Goal: Information Seeking & Learning: Learn about a topic

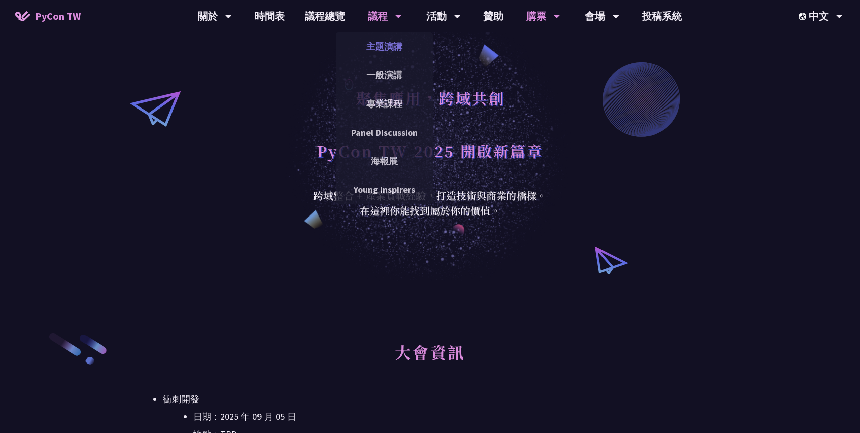
click at [383, 42] on link "主題演講" at bounding box center [384, 47] width 97 height 24
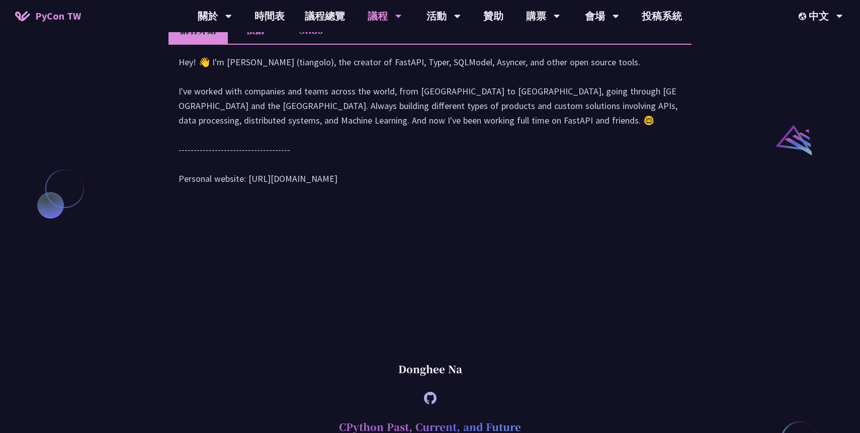
scroll to position [891, 0]
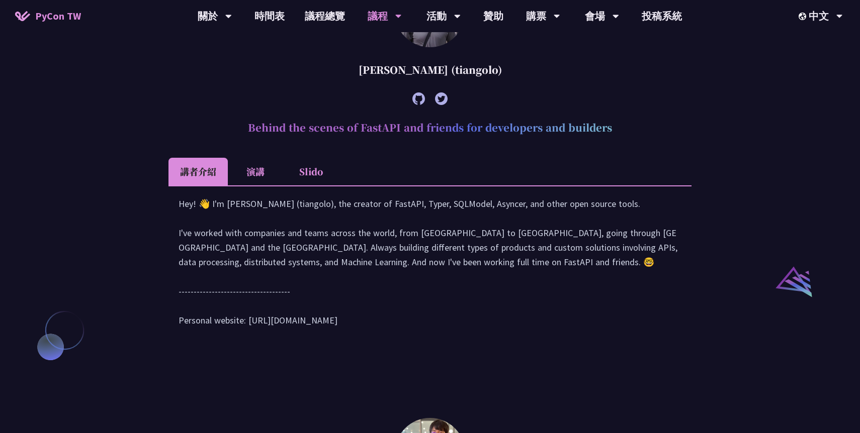
click at [305, 185] on li "Slido" at bounding box center [310, 172] width 55 height 28
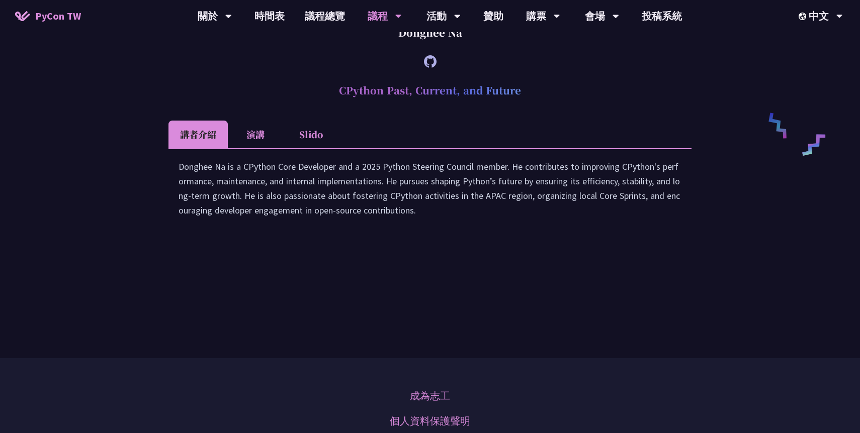
scroll to position [1674, 0]
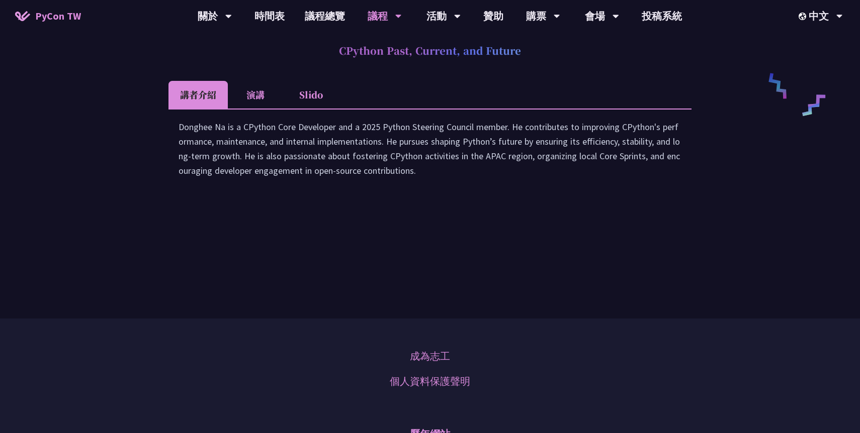
click at [281, 109] on li "演講" at bounding box center [255, 95] width 55 height 28
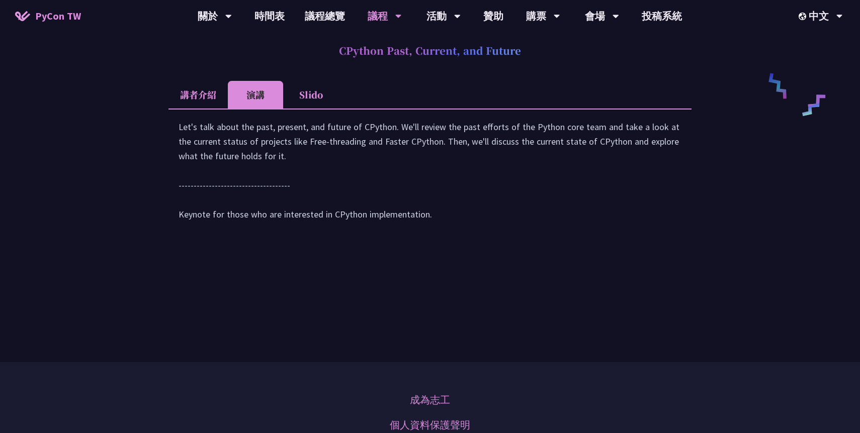
click at [310, 109] on li "Slido" at bounding box center [310, 95] width 55 height 28
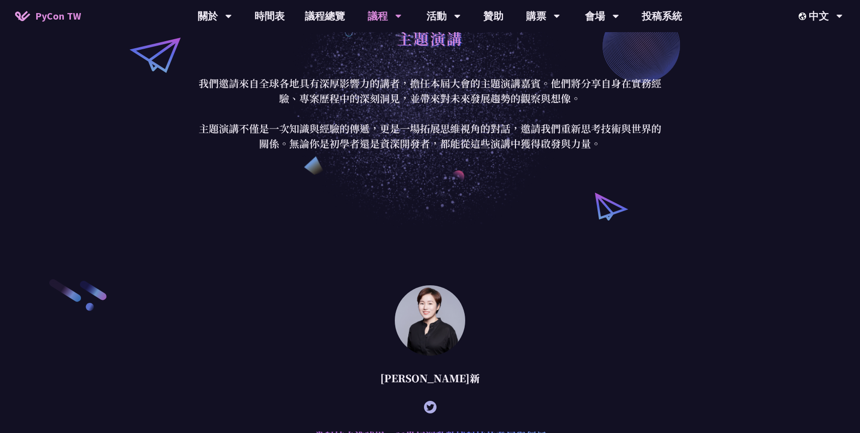
scroll to position [0, 0]
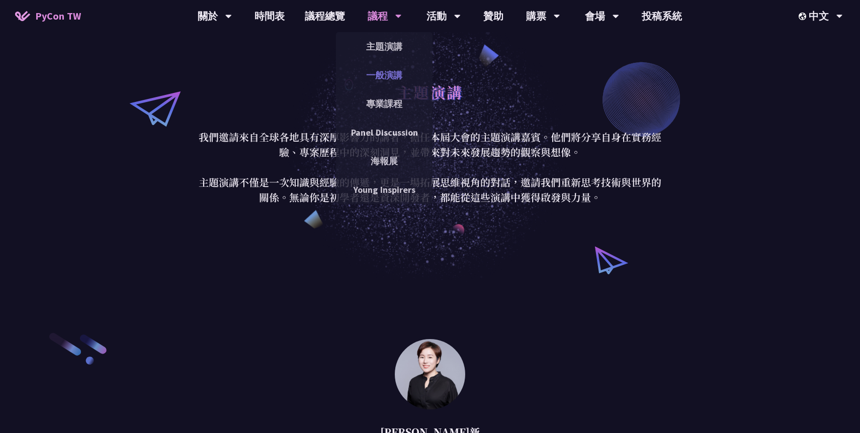
click at [389, 71] on link "一般演講" at bounding box center [384, 75] width 97 height 24
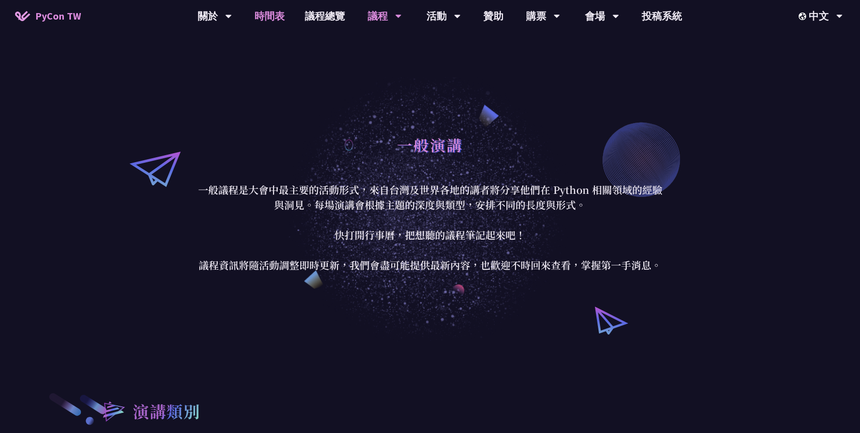
click at [278, 15] on link "時間表" at bounding box center [269, 16] width 50 height 32
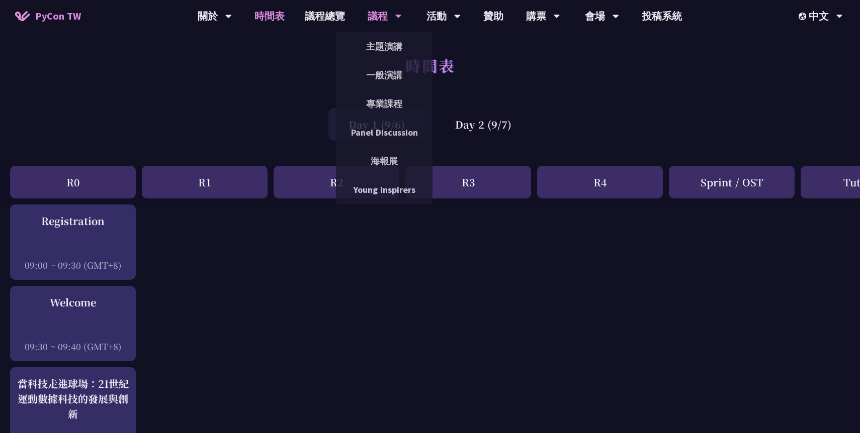
click at [232, 18] on icon at bounding box center [228, 16] width 7 height 10
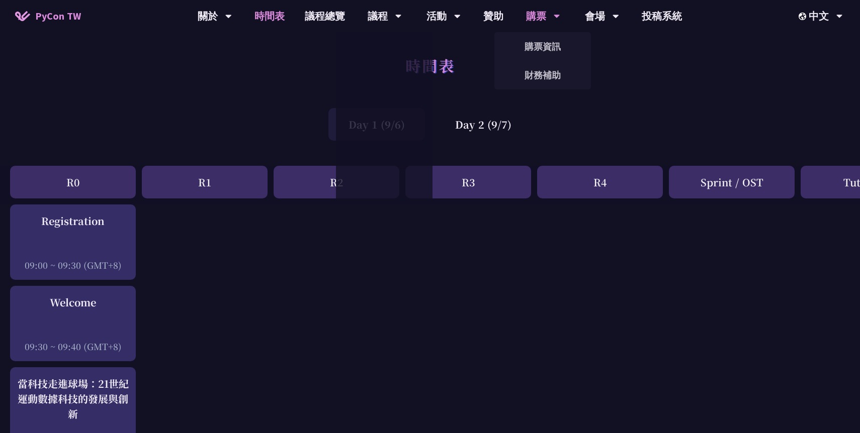
click at [232, 13] on div "購票" at bounding box center [215, 16] width 34 height 32
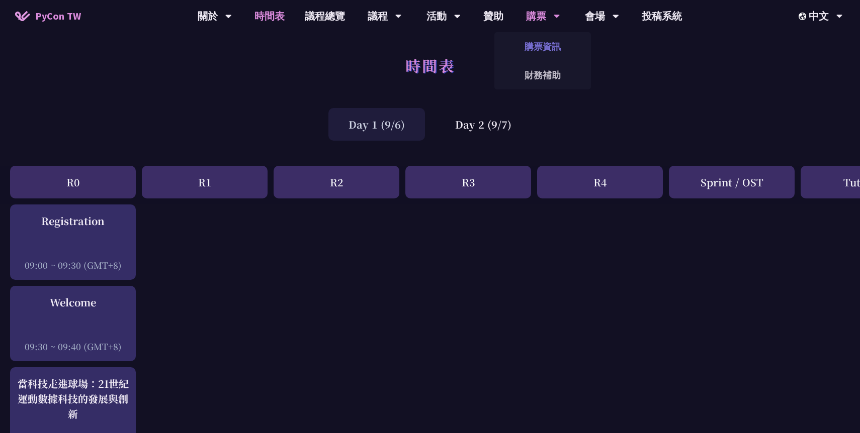
click at [539, 51] on link "購票資訊" at bounding box center [542, 47] width 97 height 24
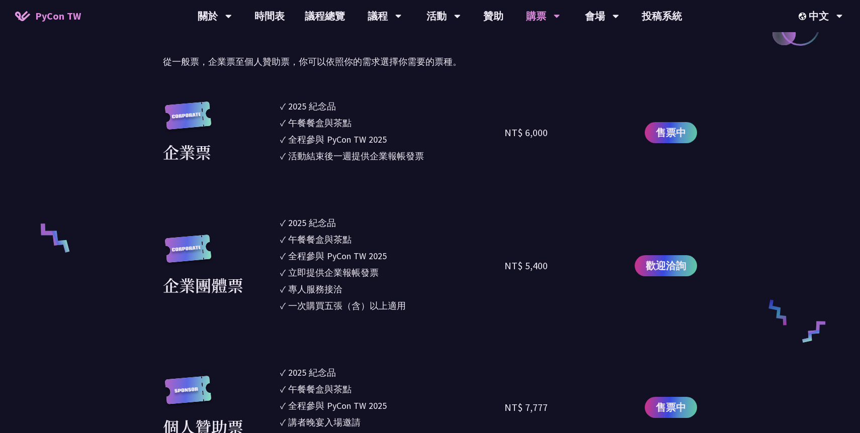
scroll to position [548, 0]
